Goal: Find specific page/section: Find specific page/section

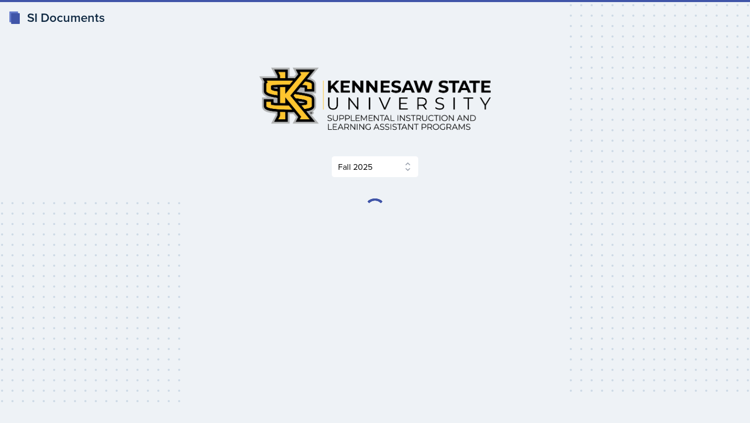
select select "2bed604d-1099-4043-b1bc-2365e8740244"
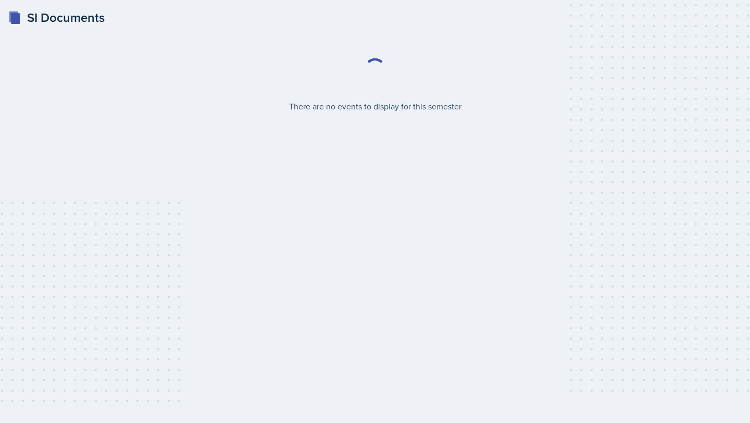
select select "2bed604d-1099-4043-b1bc-2365e8740244"
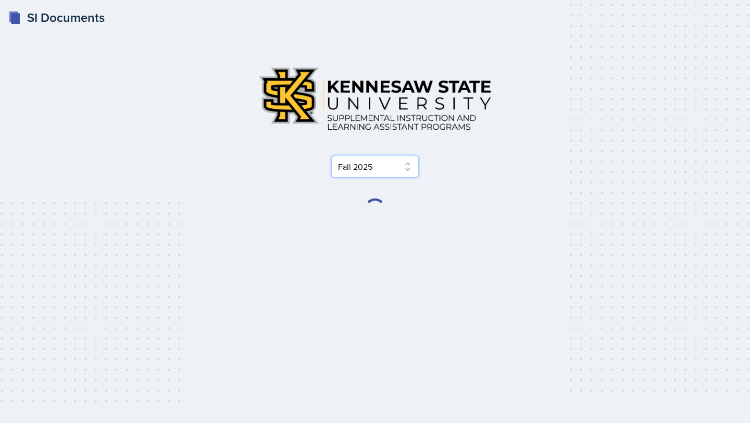
click at [366, 174] on select "Select Semester Fall 2025 Summer 2025 Spring 2025 Fall 2024 Summer 2024 Spring …" at bounding box center [375, 167] width 88 height 22
click at [331, 156] on select "Select Semester Fall 2025 Summer 2025 Spring 2025 Fall 2024 Summer 2024 Spring …" at bounding box center [375, 167] width 88 height 22
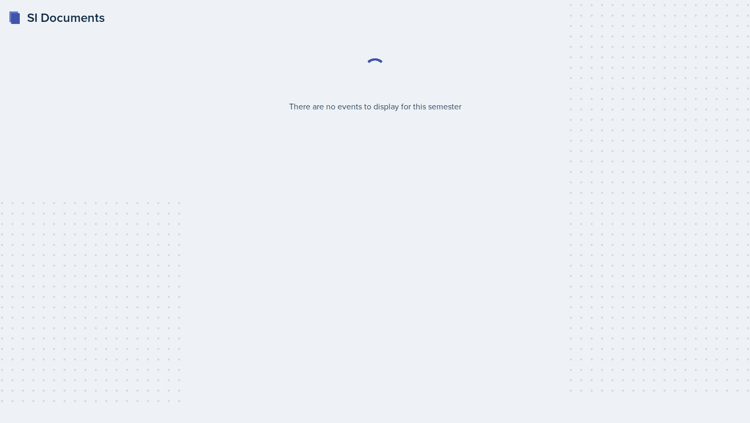
select select "2bed604d-1099-4043-b1bc-2365e8740244"
